Goal: Transaction & Acquisition: Purchase product/service

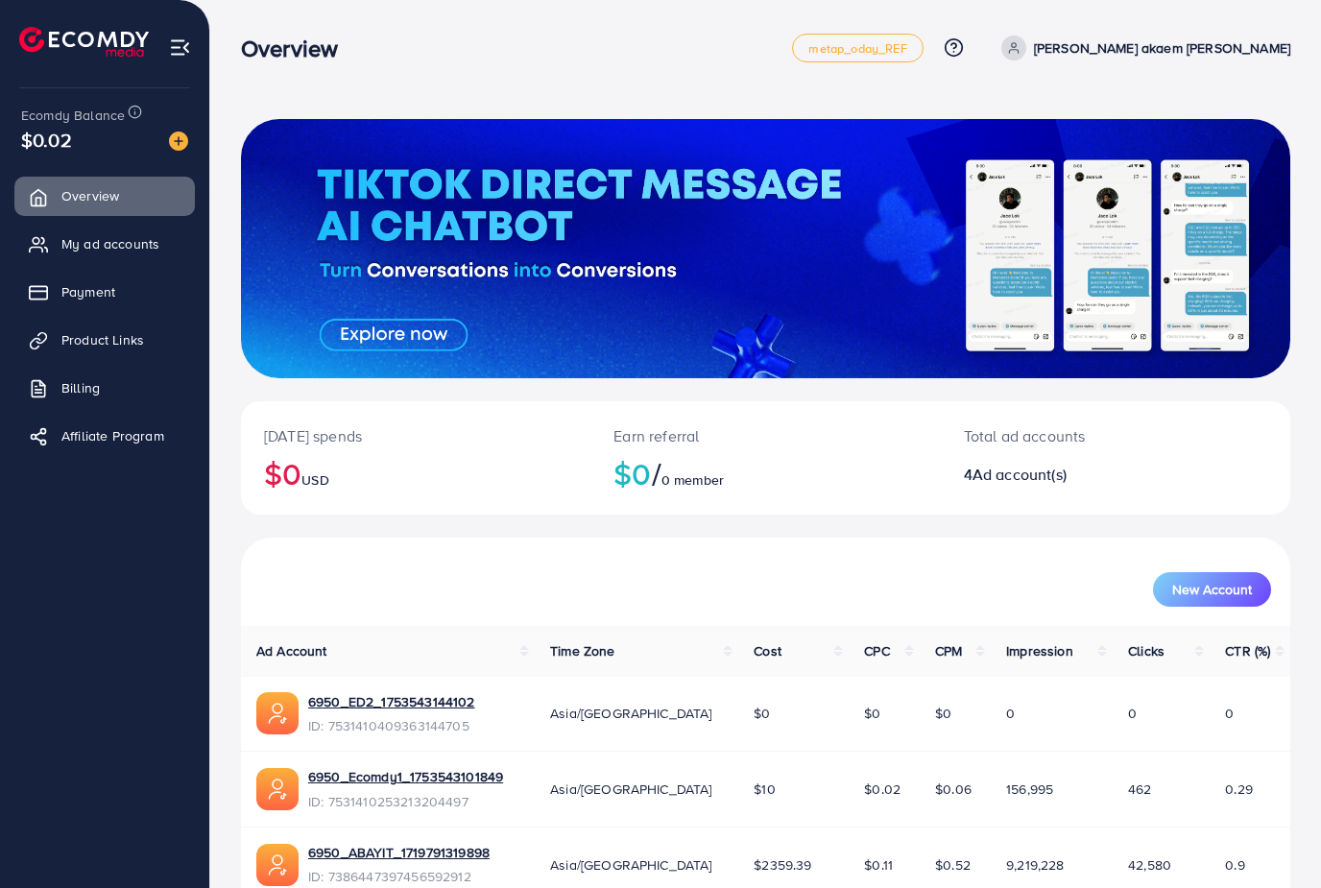
click at [88, 297] on span "Payment" at bounding box center [88, 291] width 54 height 19
click at [89, 288] on span "Payment" at bounding box center [88, 291] width 54 height 19
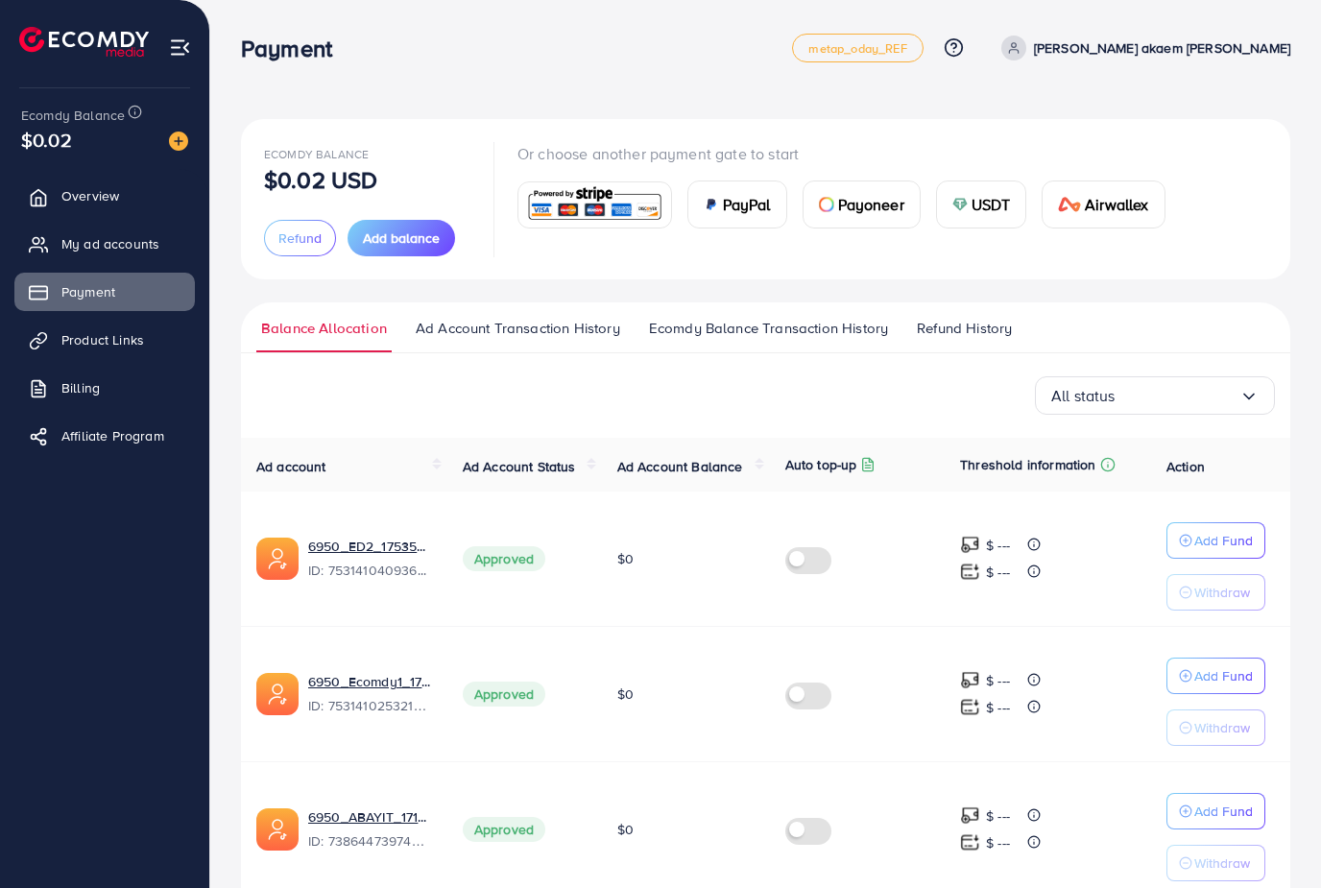
click at [418, 240] on span "Add balance" at bounding box center [401, 237] width 77 height 19
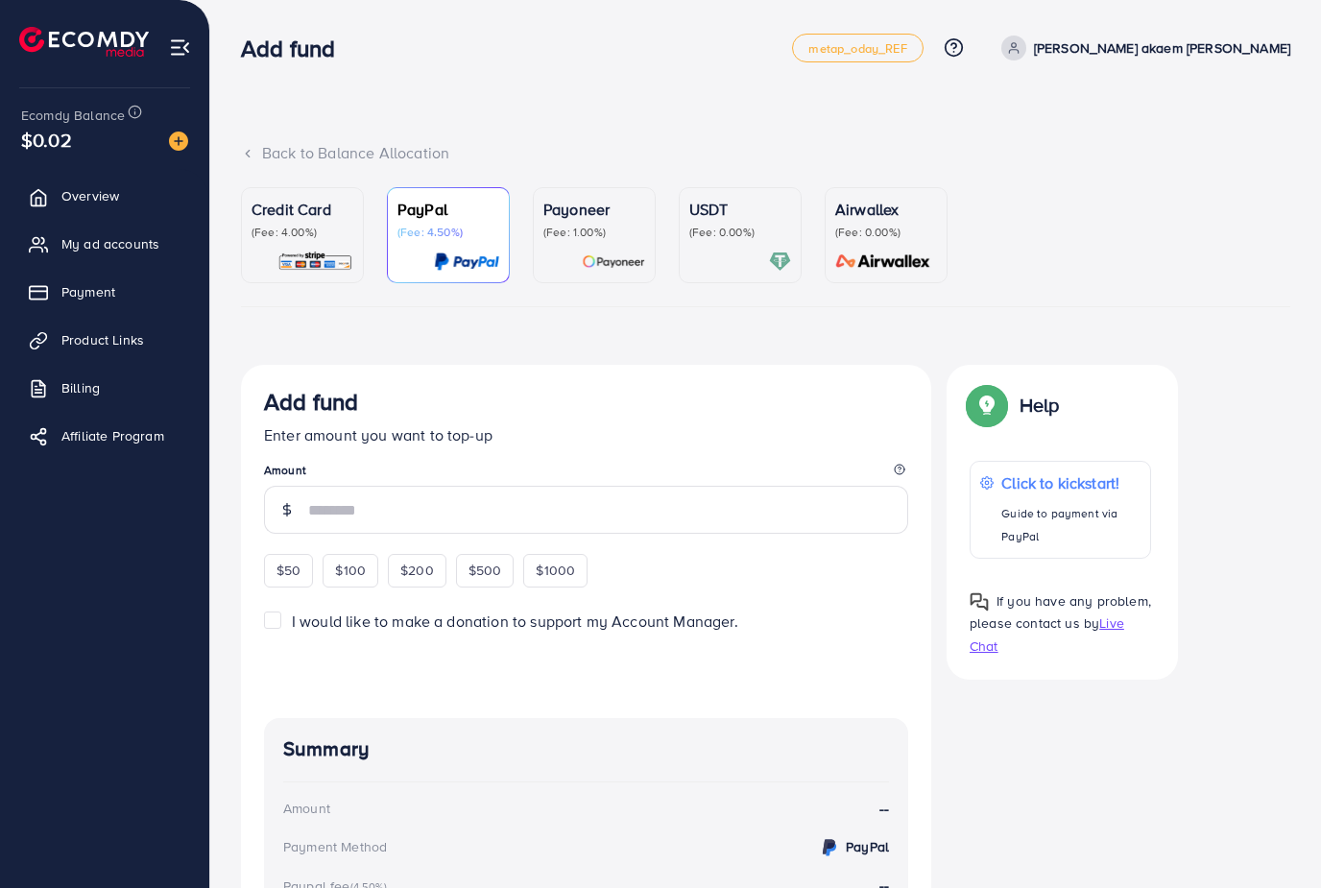
click at [345, 240] on div "Credit Card (Fee: 4.00%)" at bounding box center [302, 235] width 102 height 75
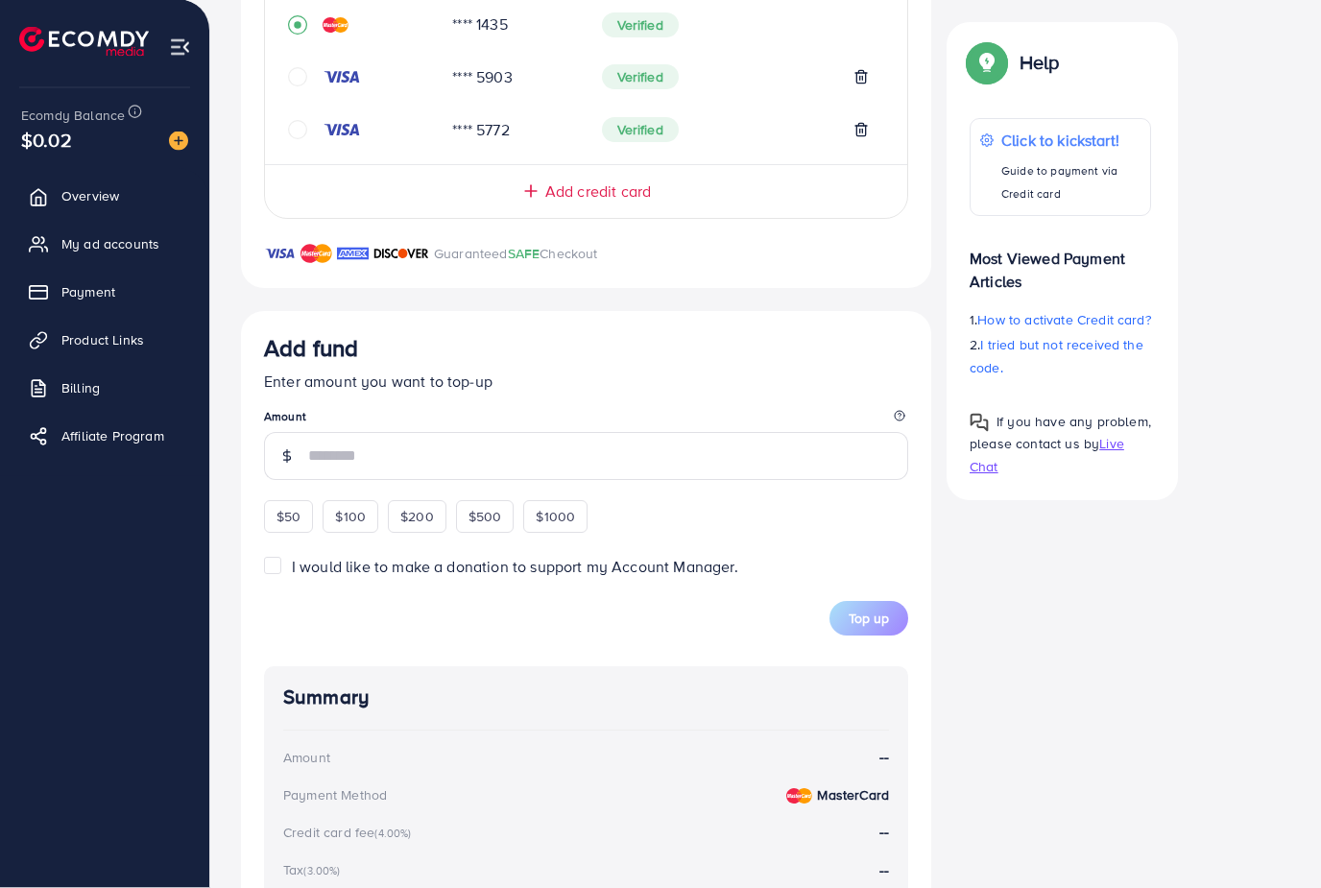
scroll to position [821, 0]
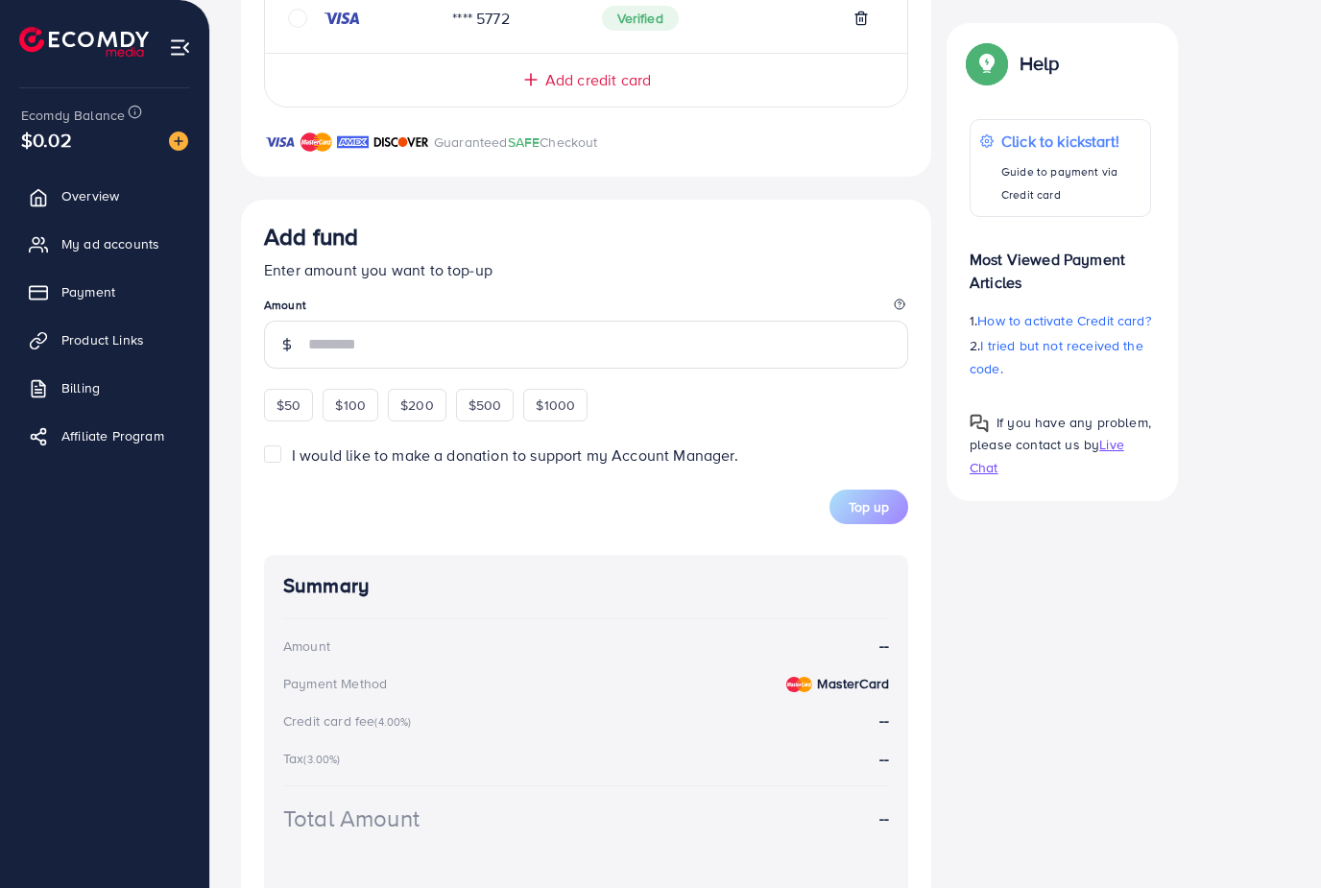
click at [480, 408] on span "$500" at bounding box center [485, 404] width 34 height 19
type input "***"
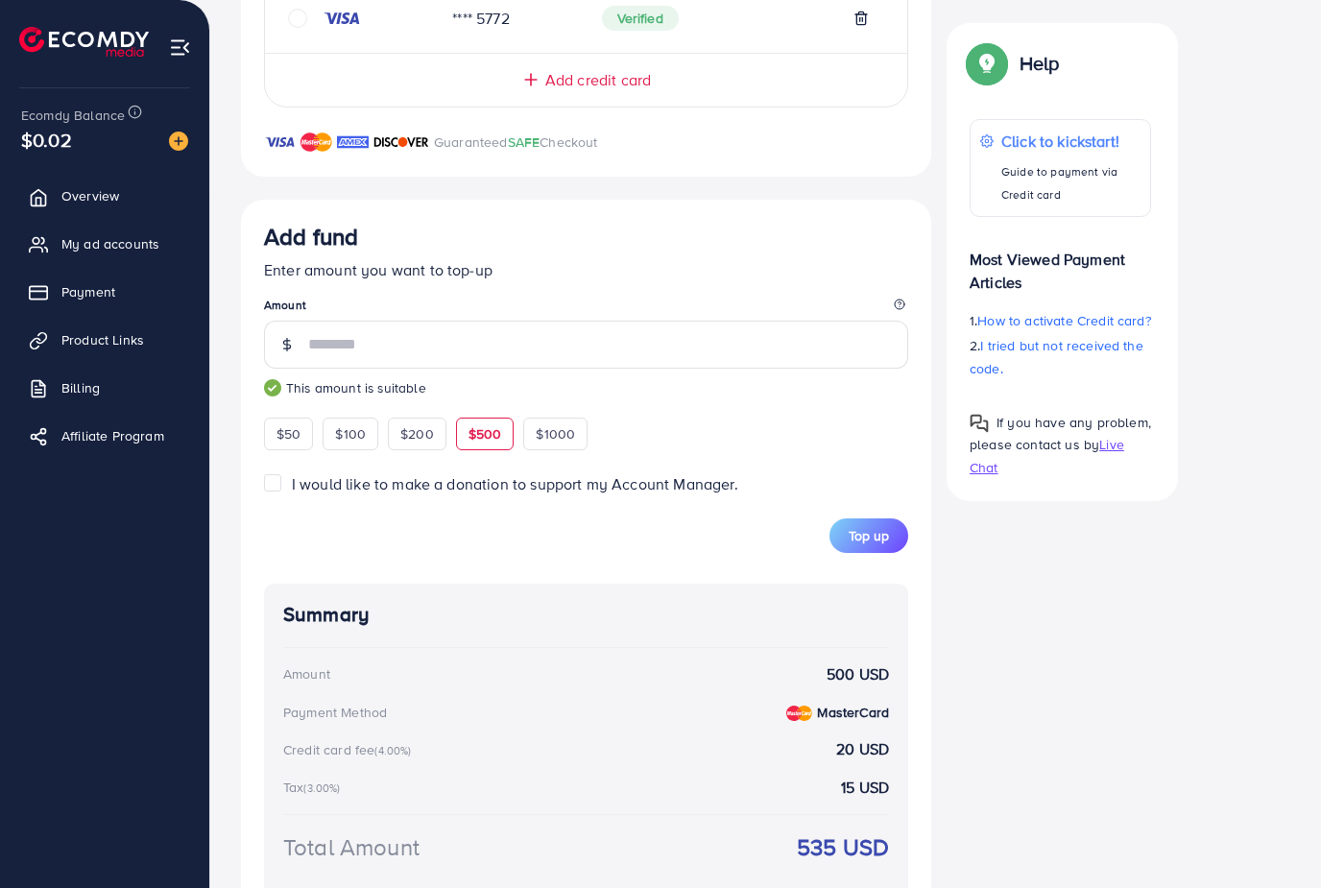
click at [876, 532] on span "Top up" at bounding box center [868, 535] width 40 height 19
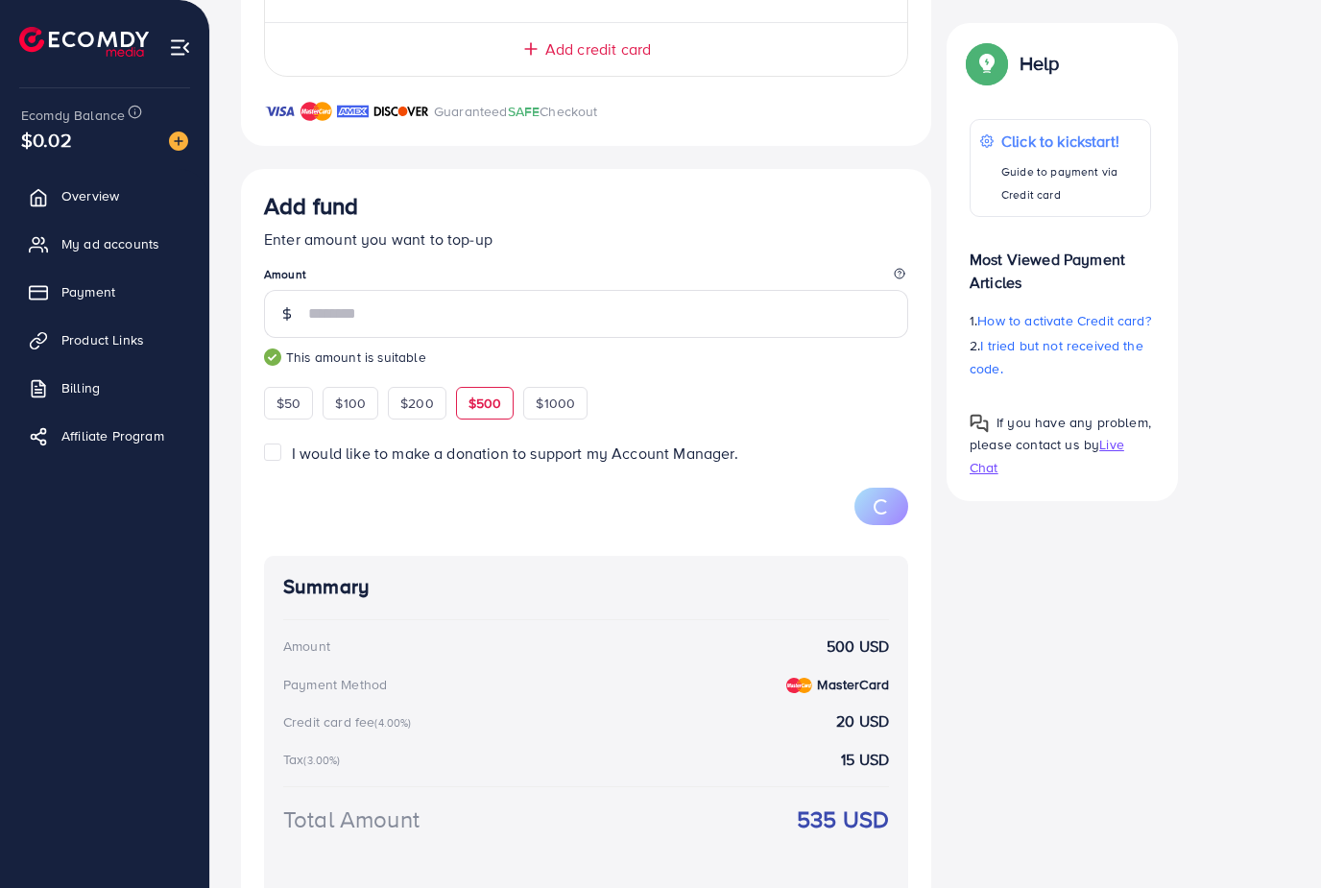
scroll to position [132, 0]
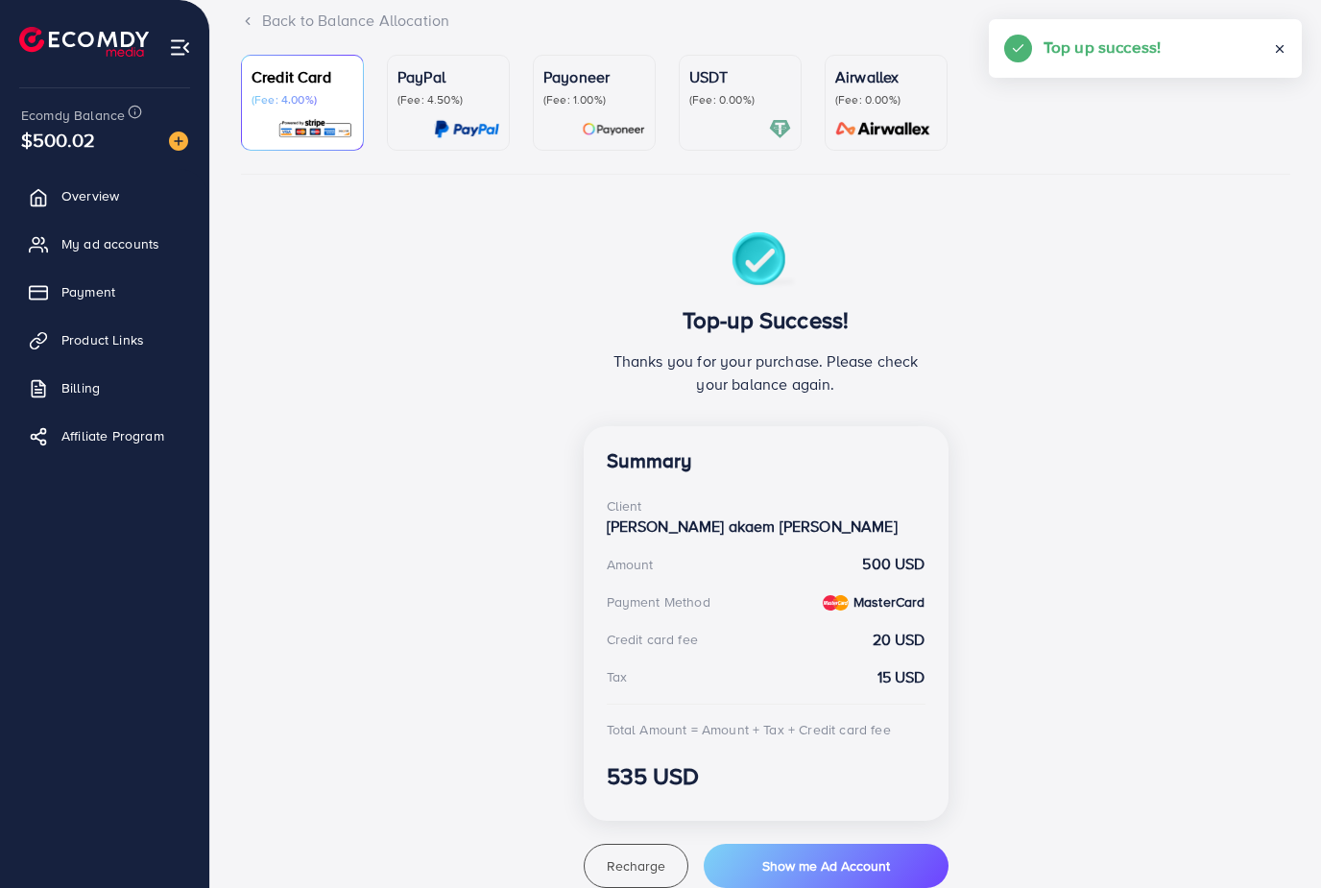
click at [131, 255] on link "My ad accounts" at bounding box center [104, 244] width 180 height 38
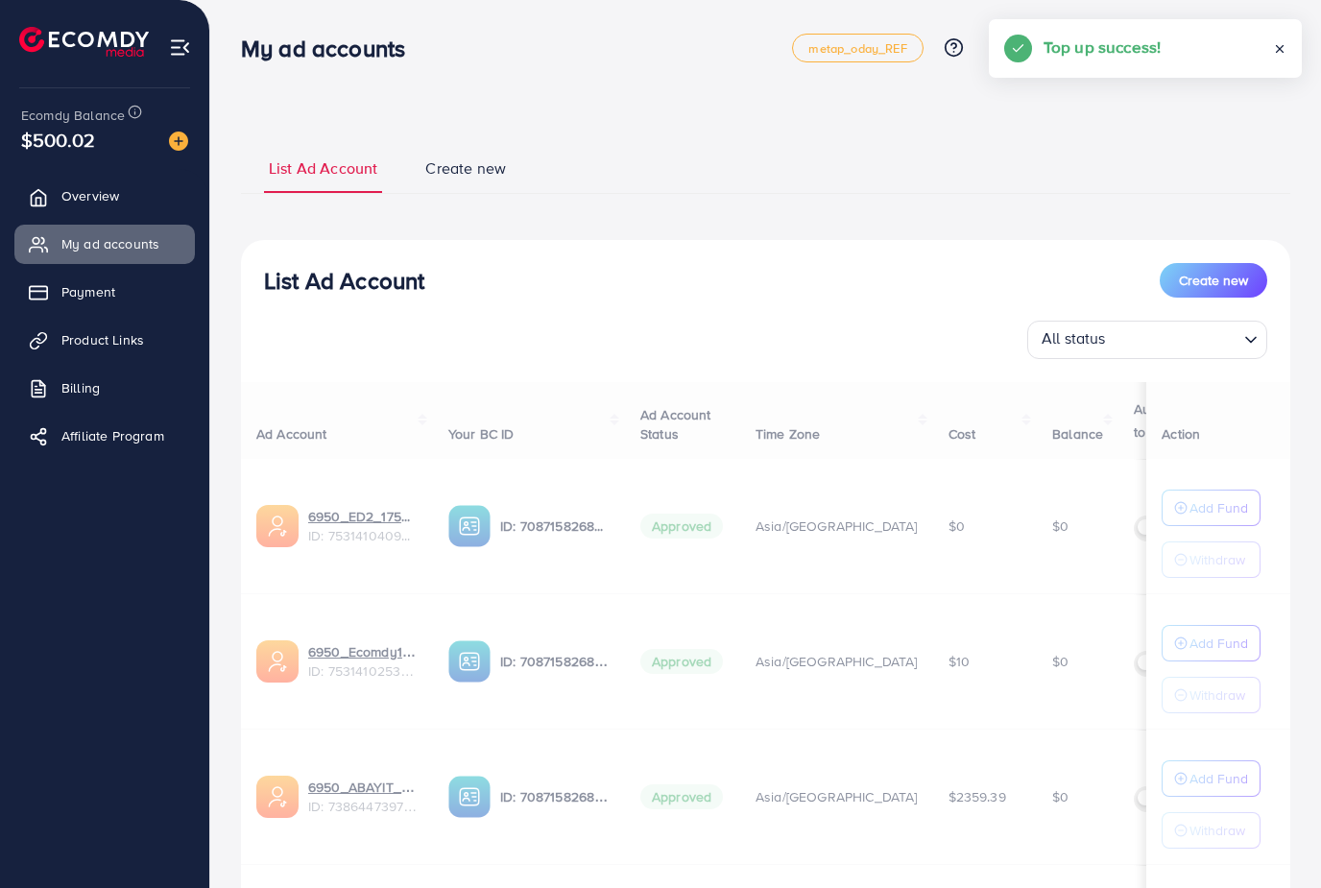
click at [137, 380] on link "Billing" at bounding box center [104, 388] width 180 height 38
